Goal: Book appointment/travel/reservation

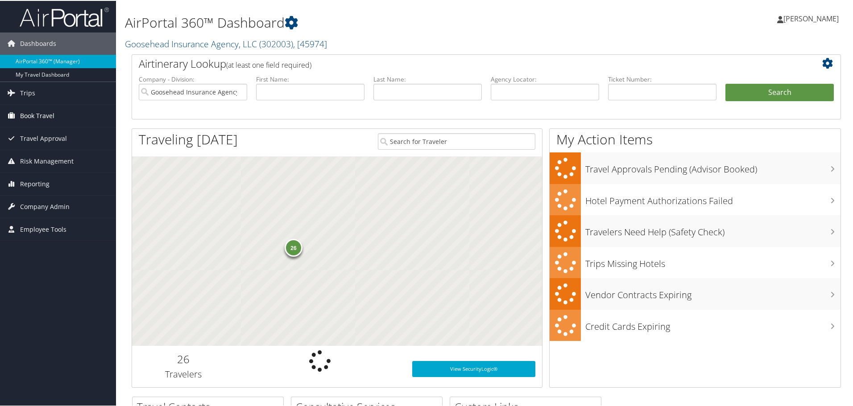
click at [48, 117] on span "Book Travel" at bounding box center [37, 115] width 34 height 22
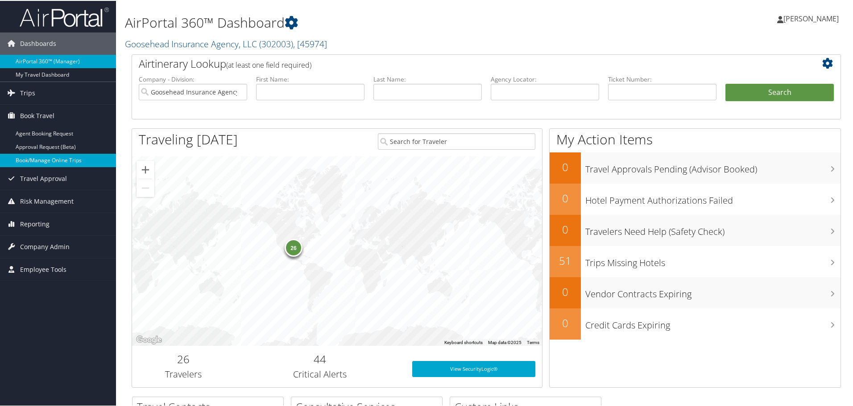
click at [47, 158] on link "Book/Manage Online Trips" at bounding box center [58, 159] width 116 height 13
click at [52, 155] on link "Book/Manage Online Trips" at bounding box center [58, 159] width 116 height 13
